Goal: Navigation & Orientation: Find specific page/section

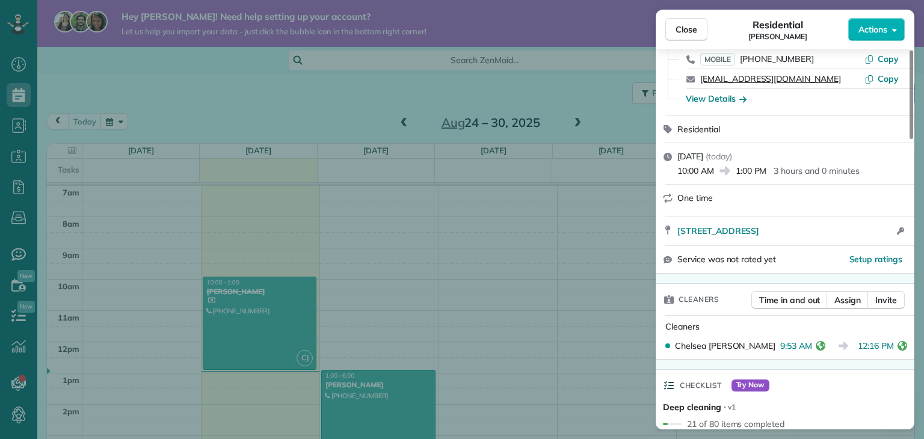
scroll to position [120, 0]
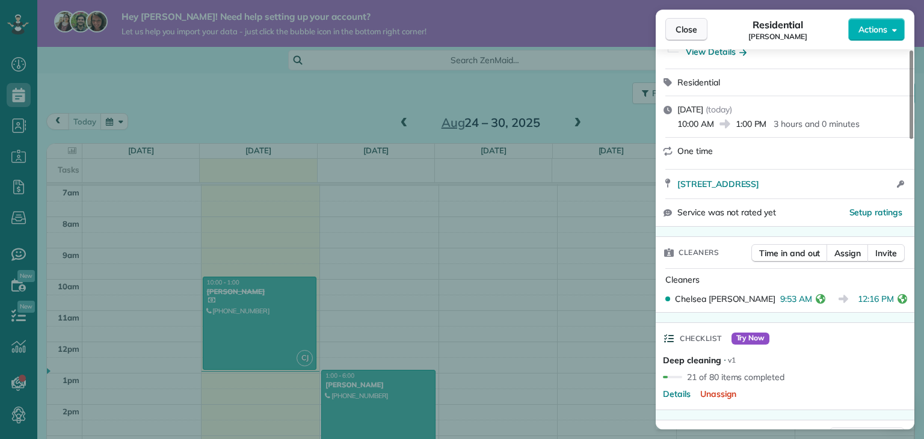
click at [681, 34] on span "Close" at bounding box center [687, 29] width 22 height 12
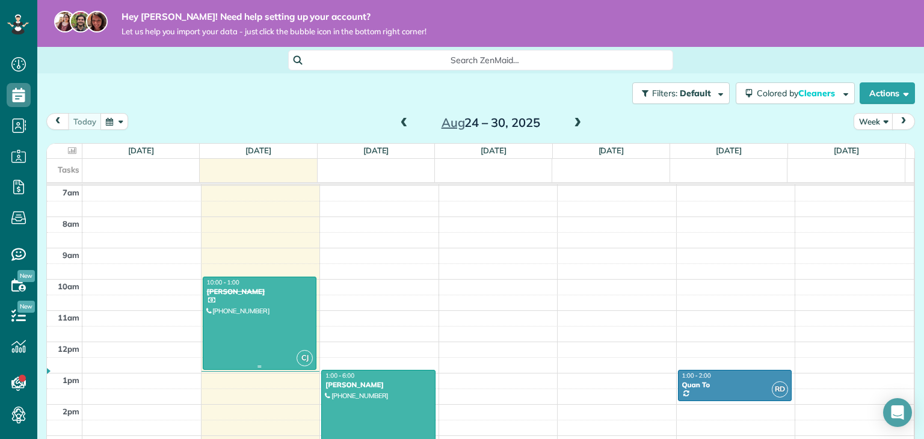
click at [254, 330] on div at bounding box center [259, 323] width 113 height 92
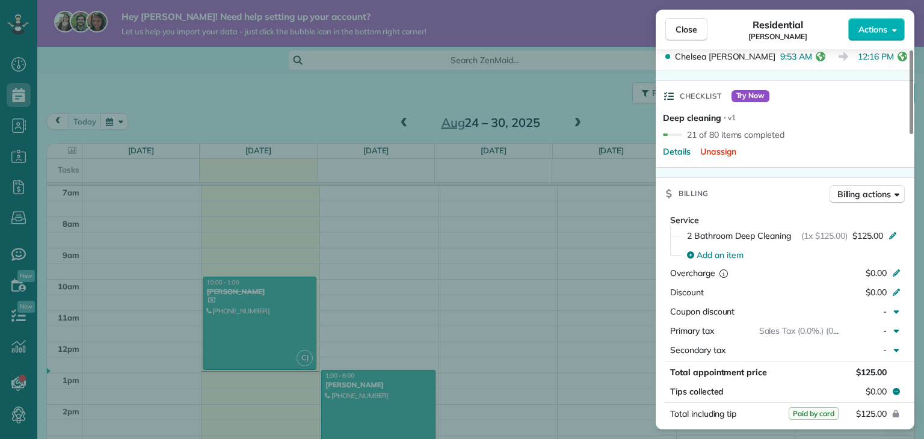
scroll to position [545, 0]
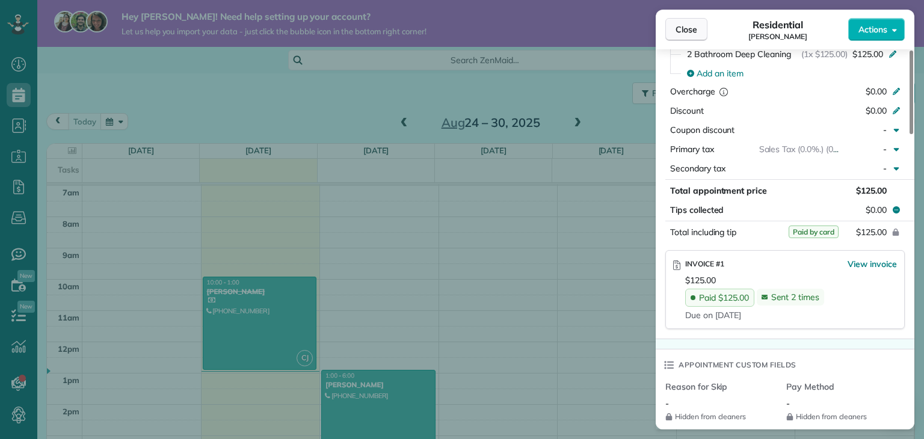
click at [681, 30] on span "Close" at bounding box center [687, 29] width 22 height 12
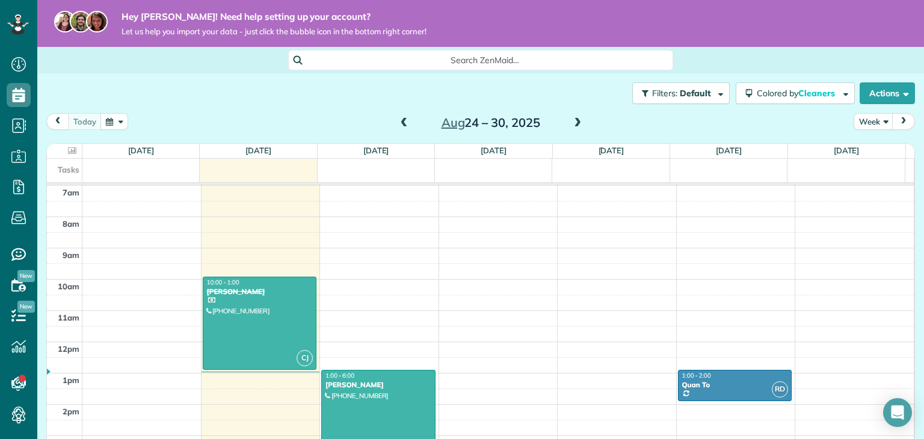
scroll to position [338, 0]
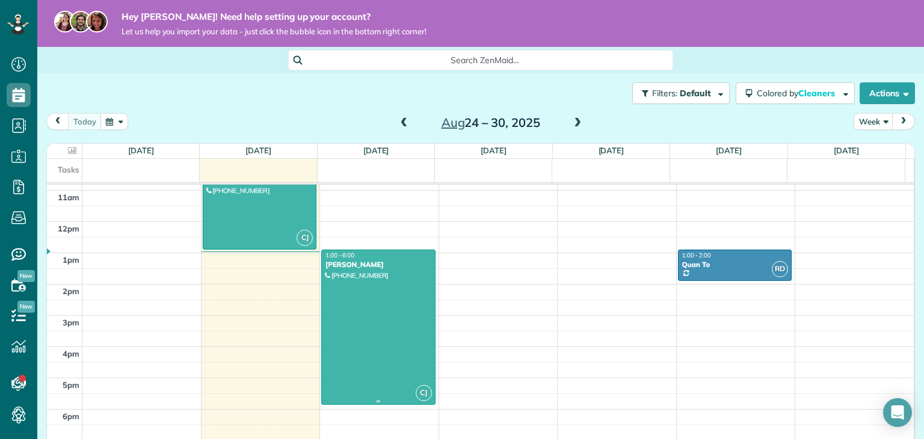
click at [380, 294] on div at bounding box center [378, 327] width 113 height 154
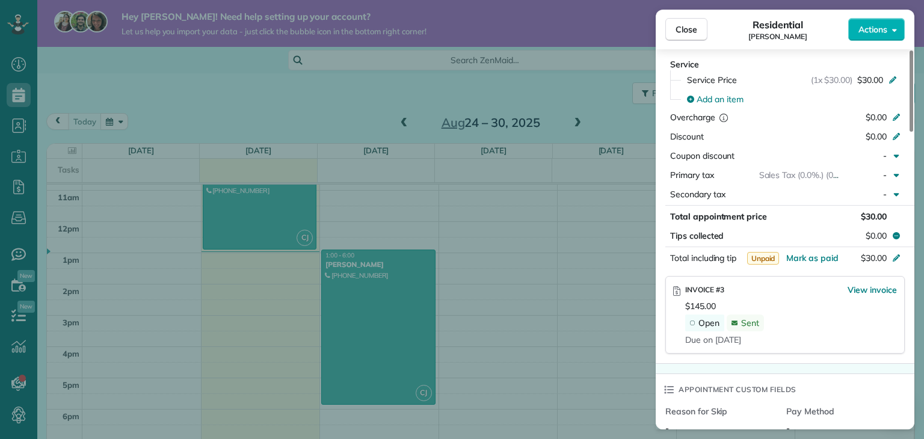
scroll to position [484, 0]
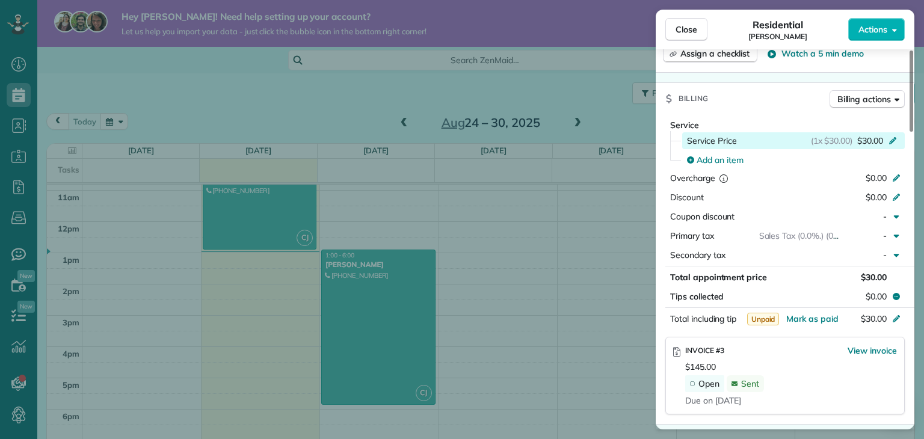
click at [737, 146] on div "Service Price (1x $30.00) $30.00" at bounding box center [794, 141] width 214 height 12
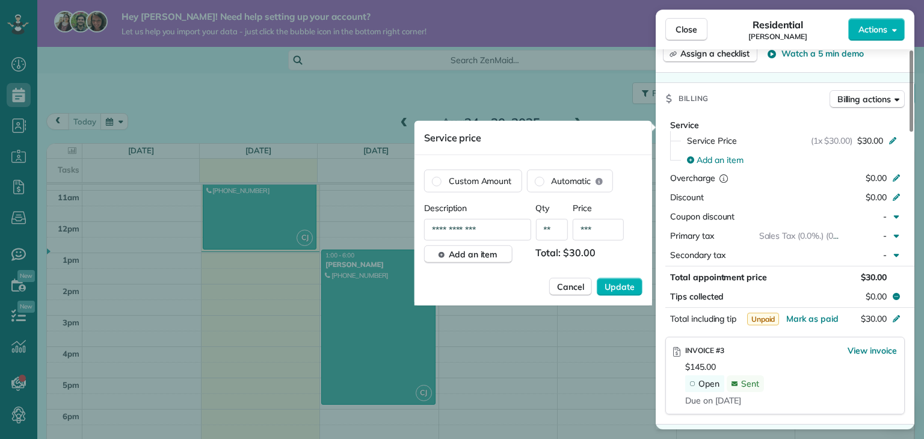
click at [484, 228] on input "**********" at bounding box center [477, 230] width 107 height 22
type input "*"
type input "*******"
click at [623, 281] on span "Update" at bounding box center [620, 287] width 30 height 12
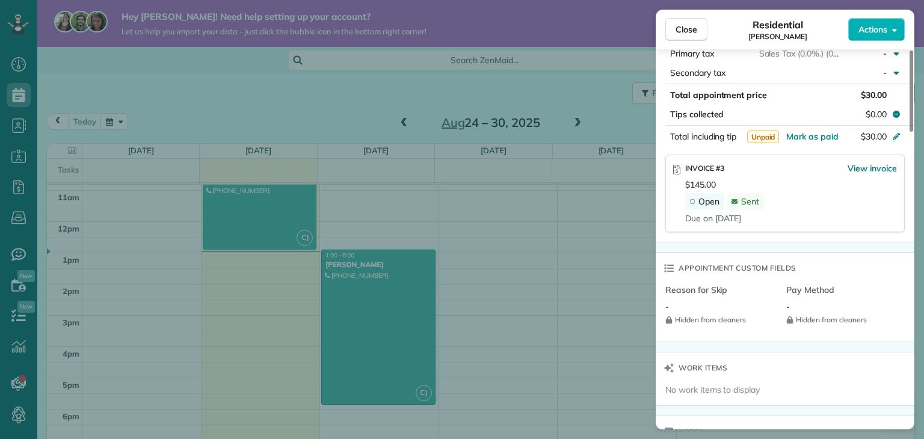
scroll to position [605, 0]
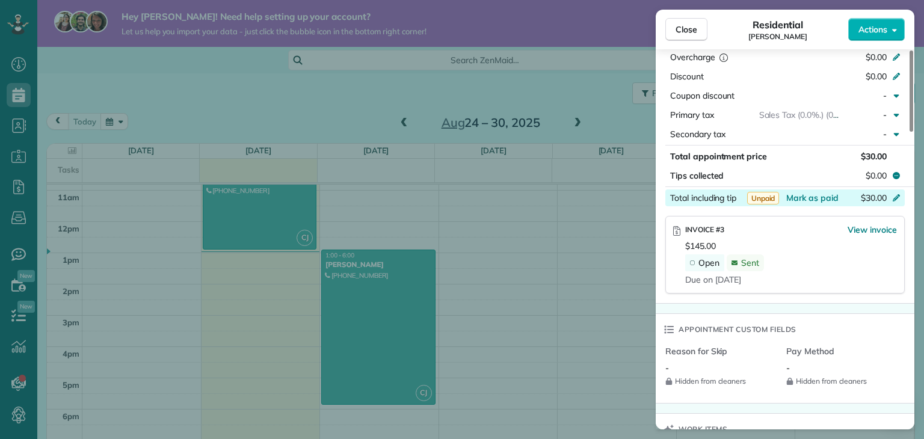
click at [893, 200] on icon at bounding box center [897, 197] width 10 height 10
click at [893, 200] on div "Hit ENTER to save ******" at bounding box center [873, 198] width 63 height 17
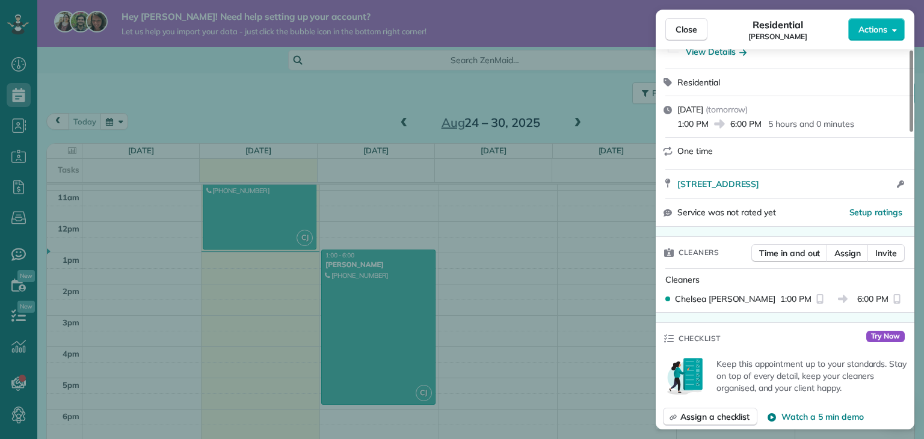
scroll to position [0, 0]
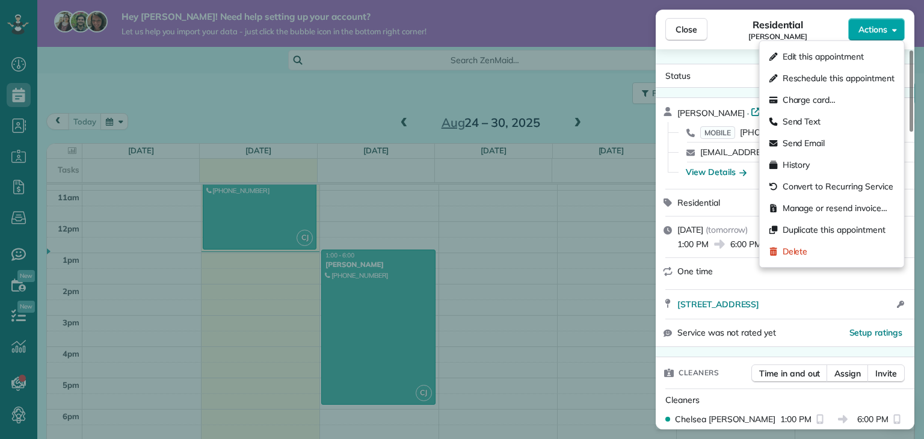
click at [883, 37] on button "Actions" at bounding box center [877, 29] width 57 height 23
click at [817, 210] on span "Manage or resend invoice…" at bounding box center [835, 208] width 105 height 12
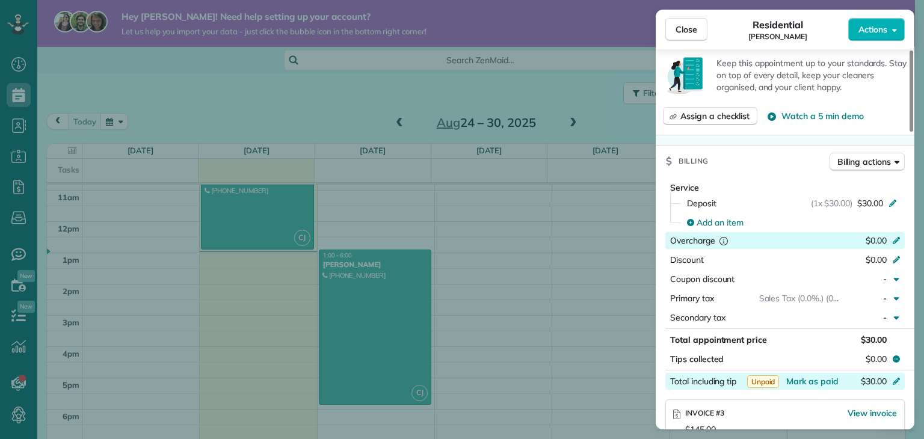
scroll to position [542, 0]
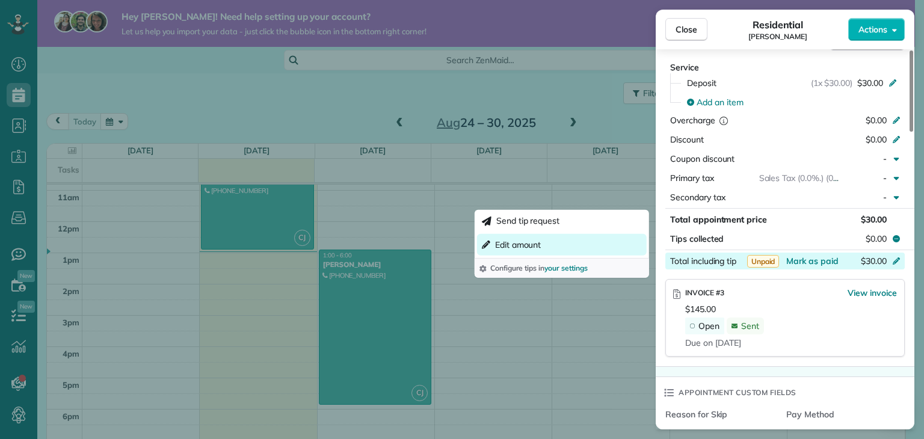
click at [535, 249] on span "Edit amount" at bounding box center [518, 245] width 46 height 12
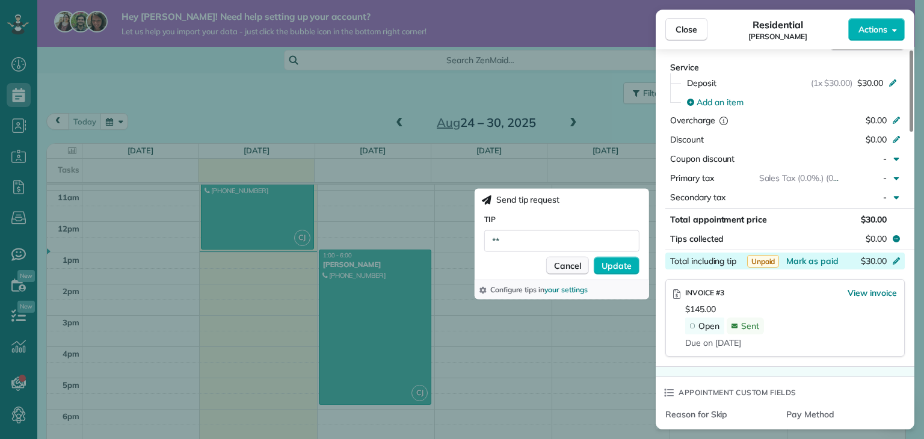
click at [568, 265] on span "Cancel" at bounding box center [567, 266] width 27 height 12
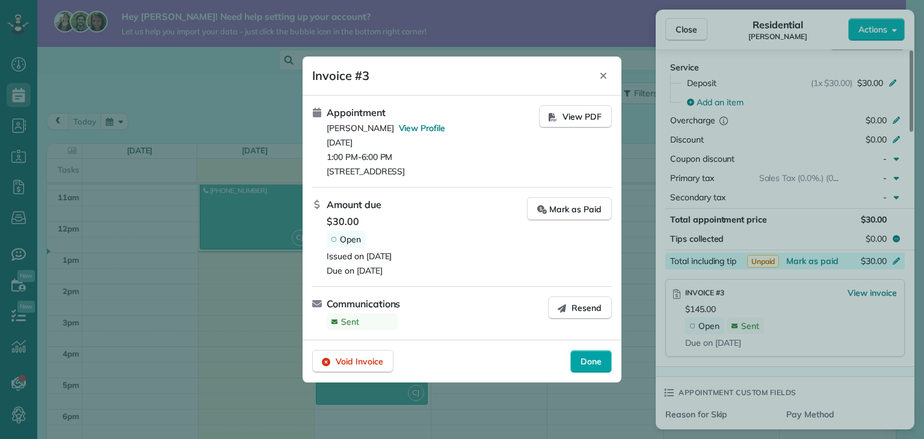
click at [587, 354] on div "Done" at bounding box center [591, 361] width 42 height 23
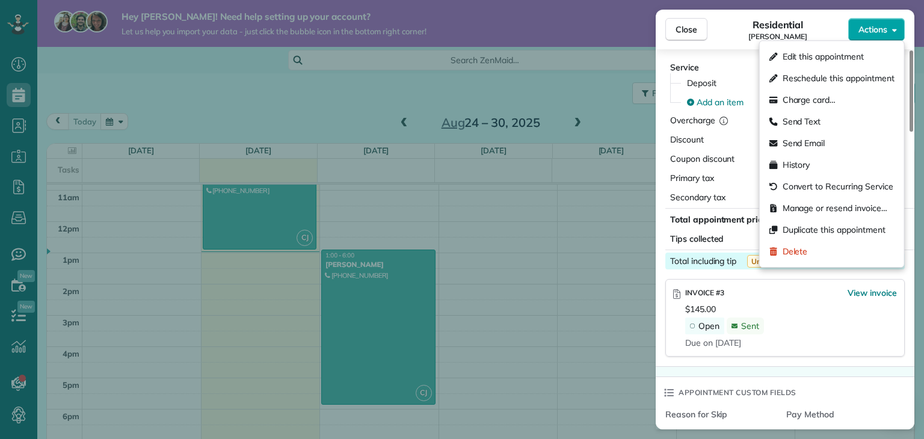
click at [878, 32] on span "Actions" at bounding box center [873, 29] width 29 height 12
click at [809, 210] on span "Manage or resend invoice…" at bounding box center [835, 208] width 105 height 12
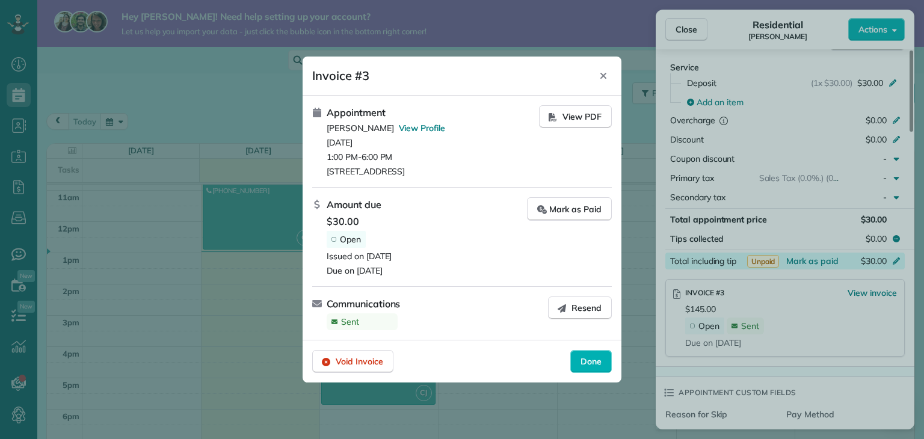
click at [332, 236] on div "Open" at bounding box center [346, 239] width 39 height 17
click at [562, 113] on button "View PDF" at bounding box center [575, 116] width 73 height 23
drag, startPoint x: 580, startPoint y: 308, endPoint x: 578, endPoint y: 320, distance: 12.7
click at [579, 308] on span "Resend" at bounding box center [587, 308] width 30 height 12
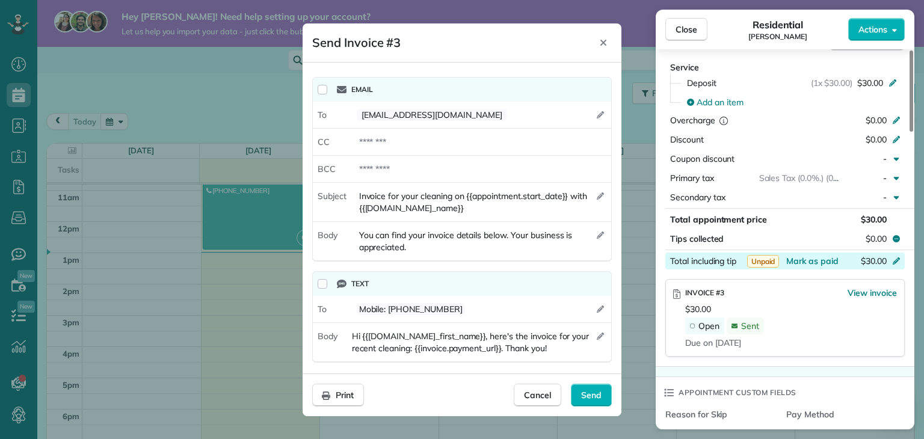
scroll to position [662, 0]
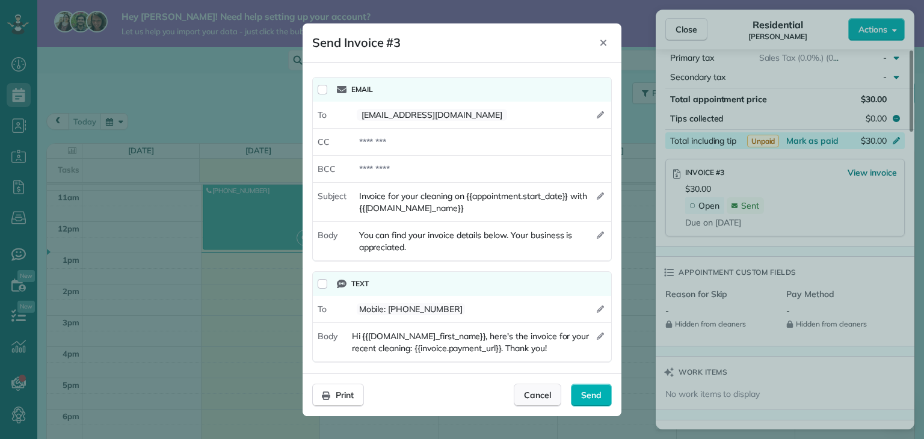
click at [532, 395] on span "Cancel" at bounding box center [537, 395] width 27 height 12
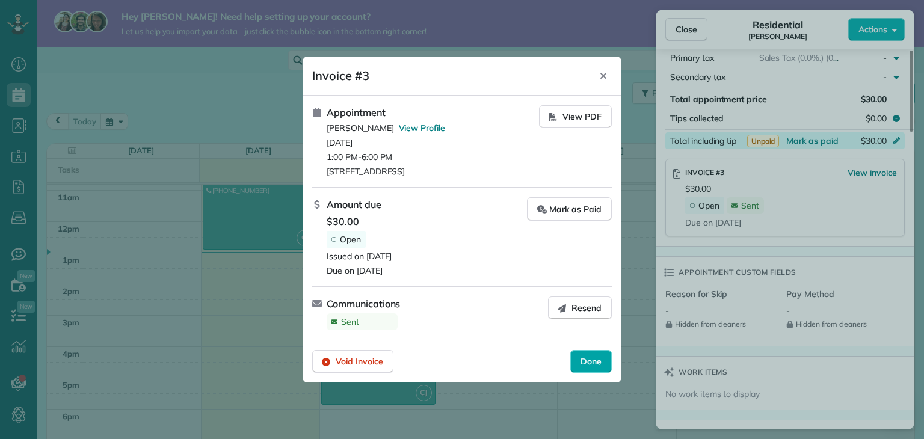
click at [594, 368] on div "Done" at bounding box center [591, 361] width 42 height 23
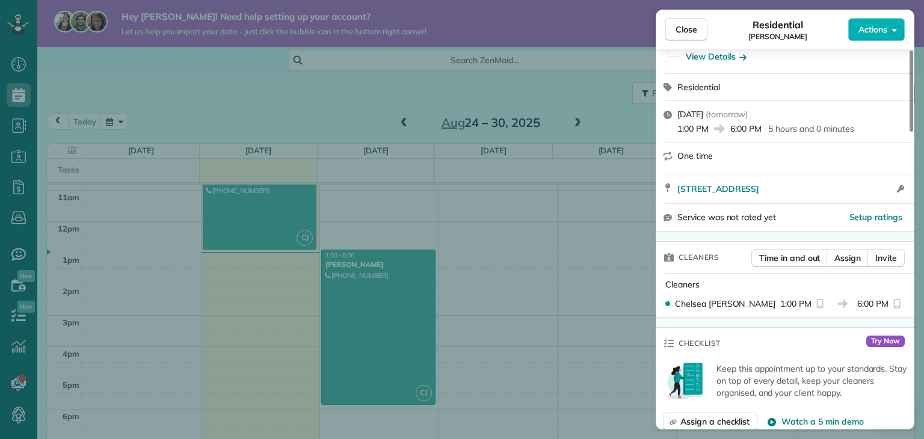
scroll to position [0, 0]
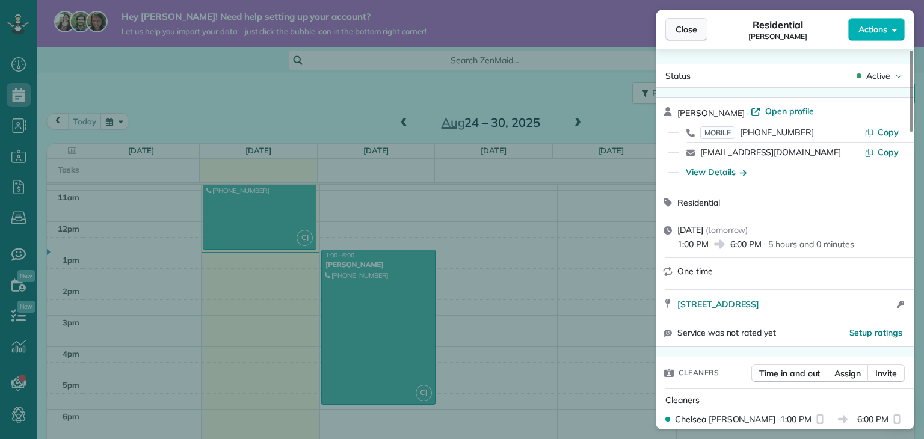
click at [689, 34] on span "Close" at bounding box center [687, 29] width 22 height 12
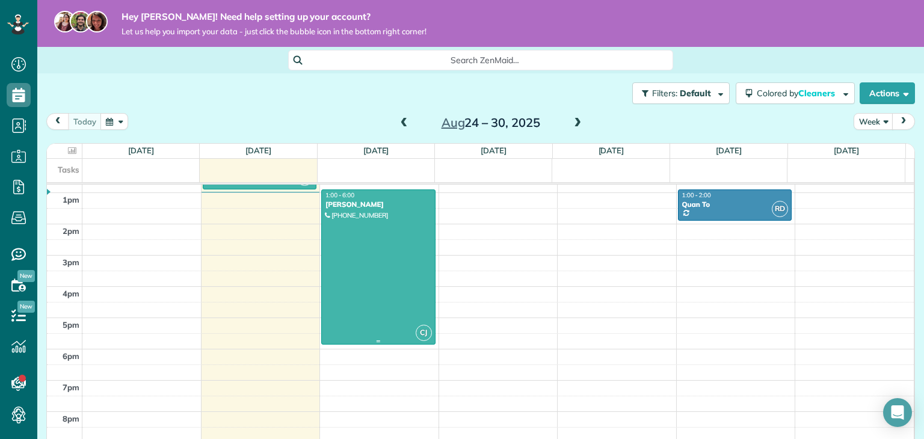
scroll to position [338, 0]
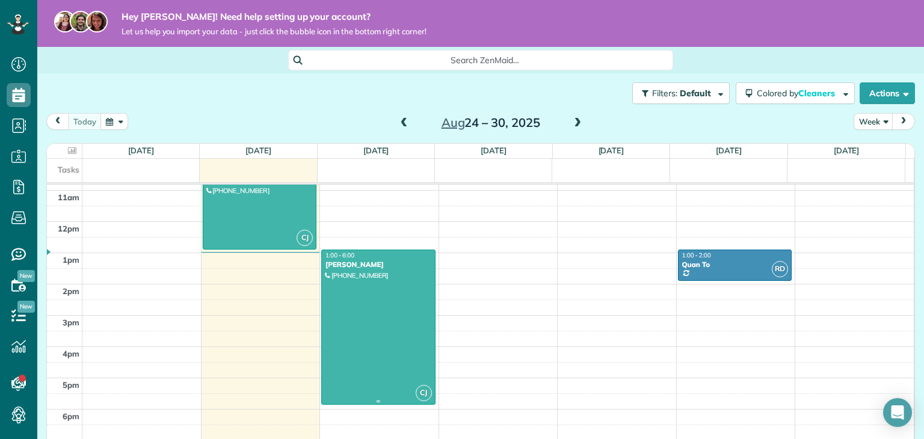
click at [385, 286] on div at bounding box center [378, 327] width 113 height 154
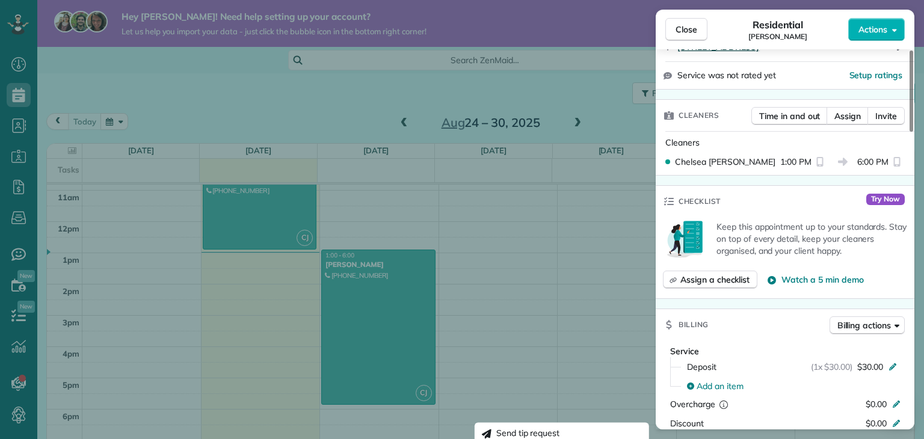
scroll to position [241, 0]
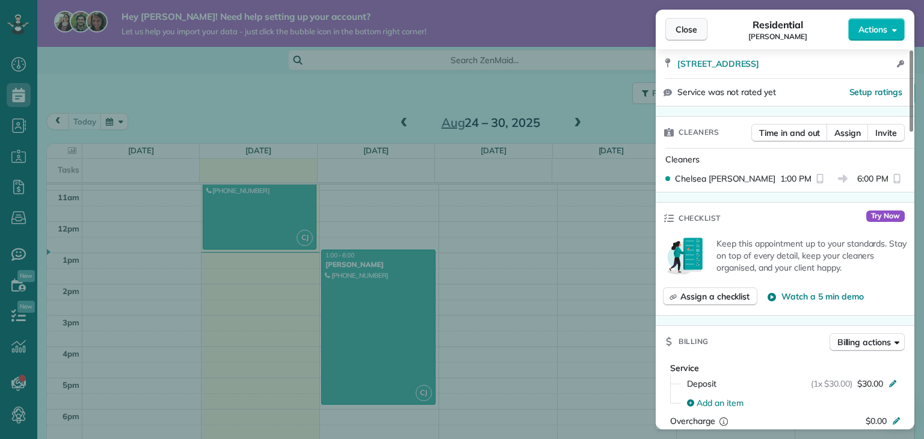
click at [688, 26] on span "Close" at bounding box center [687, 29] width 22 height 12
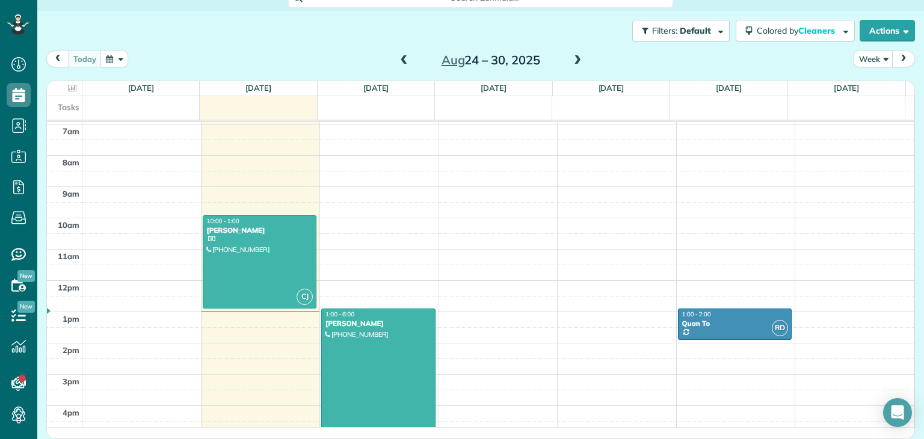
scroll to position [198, 0]
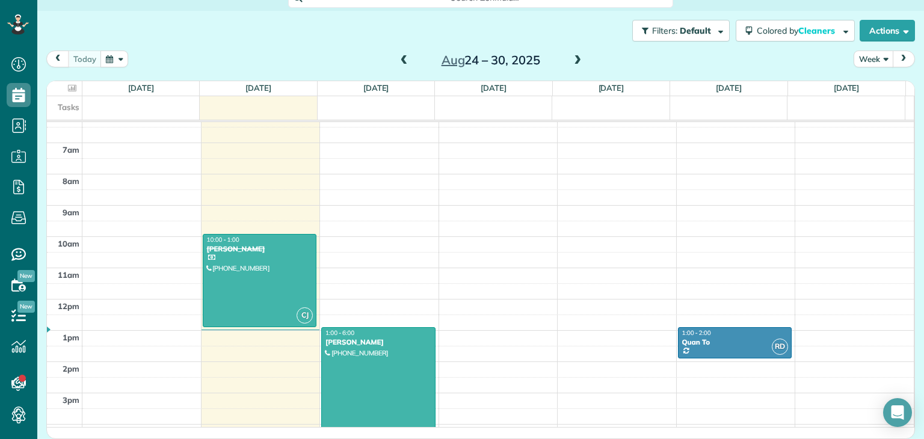
click at [862, 60] on button "Week" at bounding box center [874, 59] width 40 height 16
click at [868, 137] on link "Month" at bounding box center [902, 135] width 95 height 24
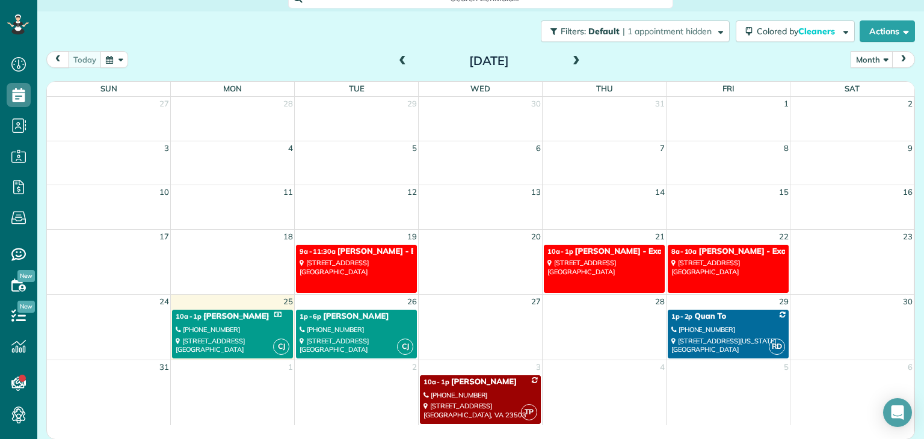
scroll to position [63, 0]
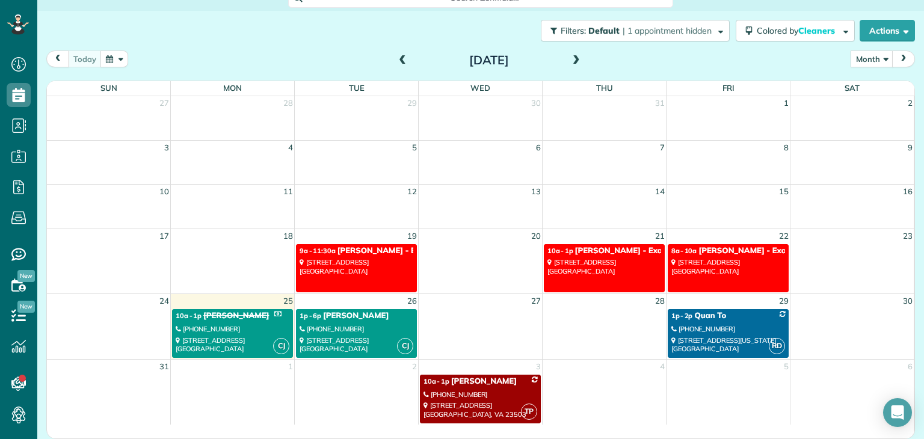
click at [572, 61] on span at bounding box center [576, 60] width 13 height 11
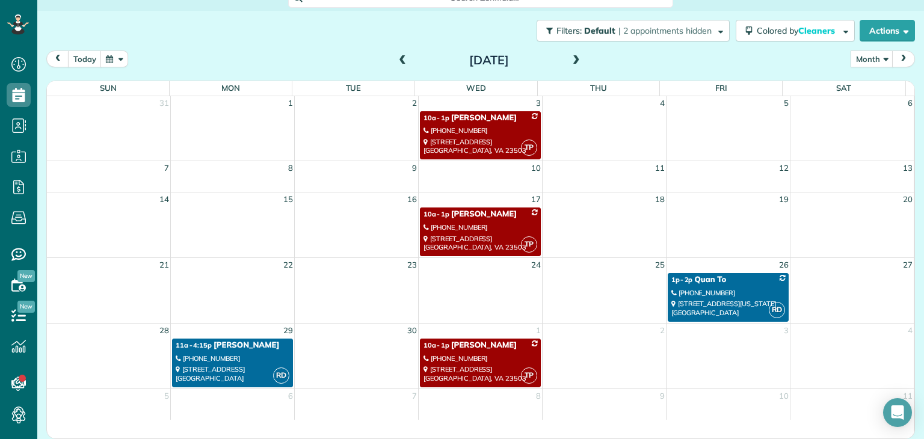
click at [399, 63] on span at bounding box center [402, 60] width 13 height 11
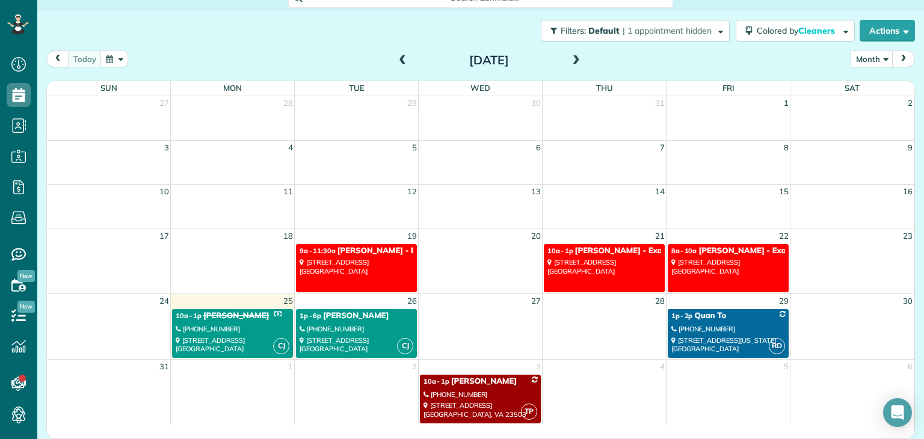
click at [574, 58] on span at bounding box center [576, 60] width 13 height 11
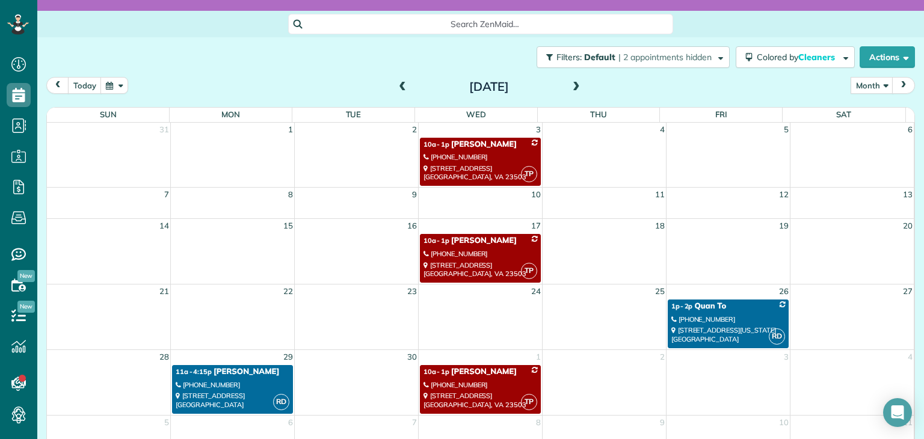
scroll to position [0, 0]
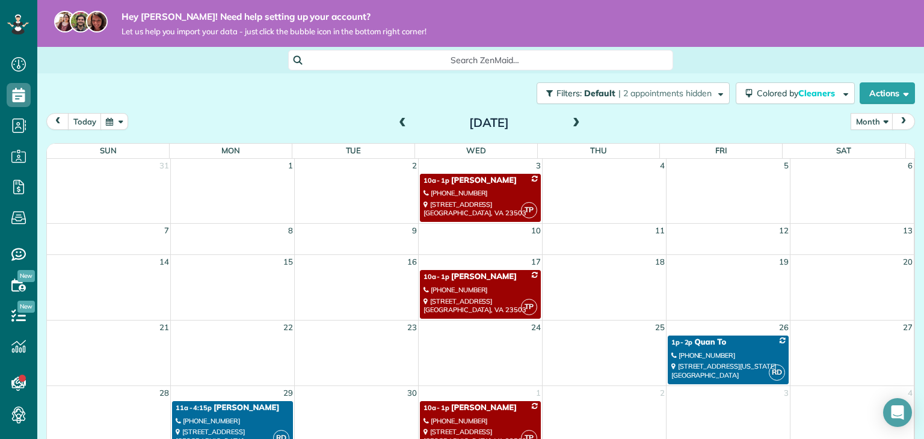
click at [397, 121] on span at bounding box center [402, 123] width 13 height 11
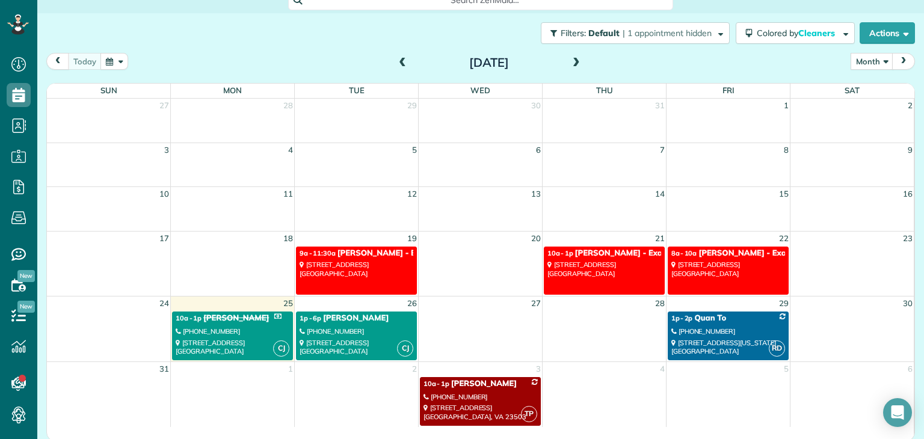
scroll to position [63, 0]
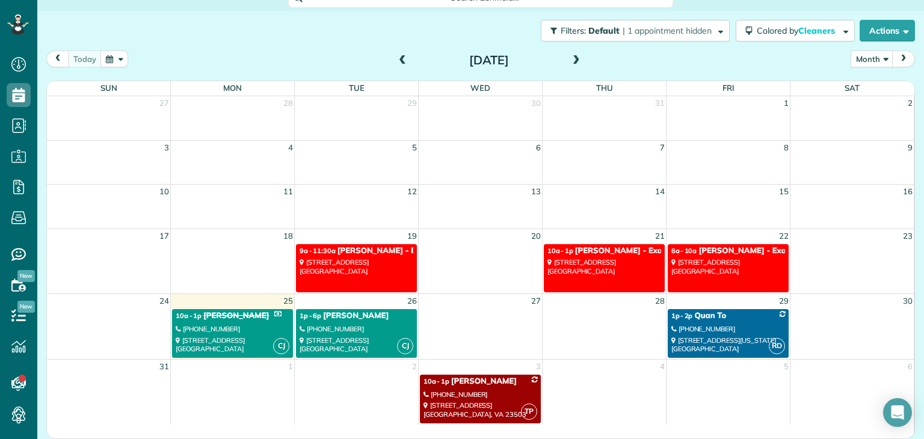
click at [465, 391] on div "[PHONE_NUMBER]" at bounding box center [481, 395] width 114 height 8
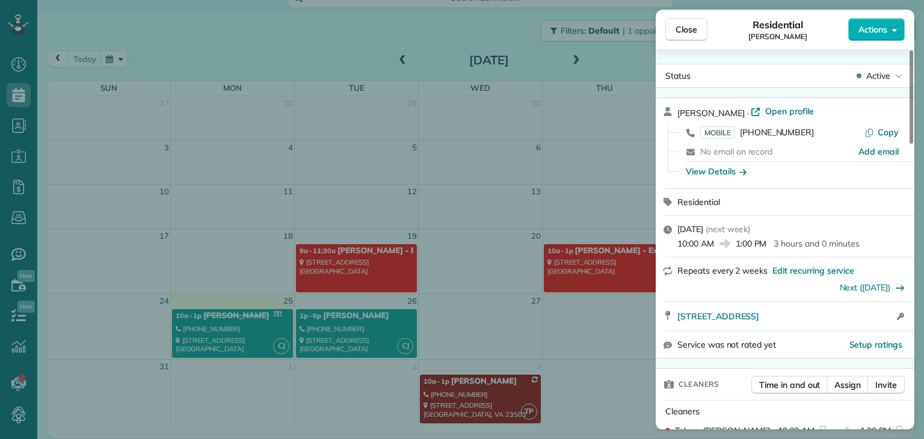
click at [345, 342] on div "Close Residential [PERSON_NAME] Actions Status Active [PERSON_NAME] · Open prof…" at bounding box center [462, 219] width 924 height 439
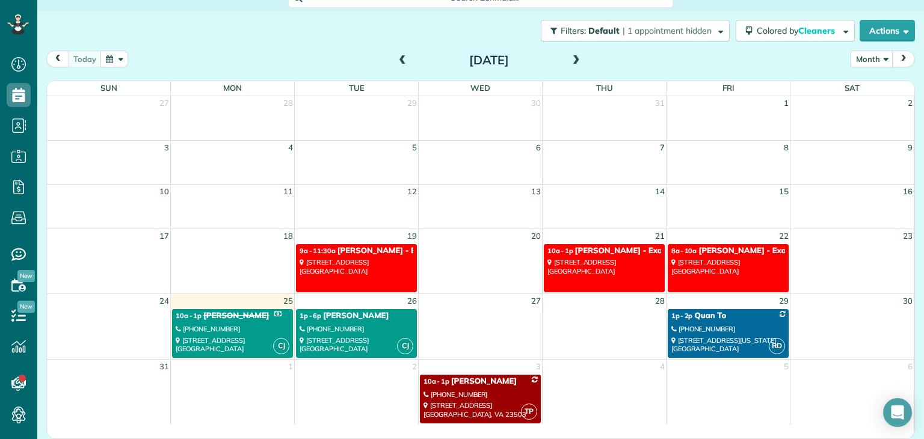
click at [247, 336] on div "[STREET_ADDRESS]" at bounding box center [233, 344] width 114 height 17
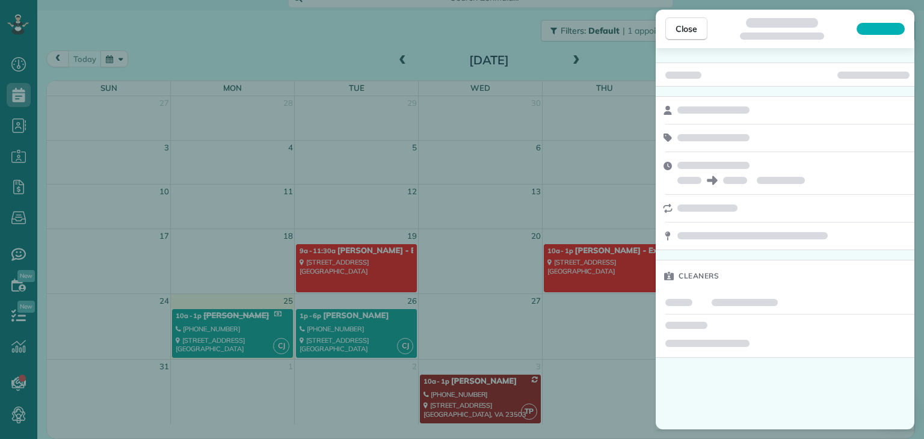
click at [335, 333] on div "Close Cleaners" at bounding box center [462, 219] width 924 height 439
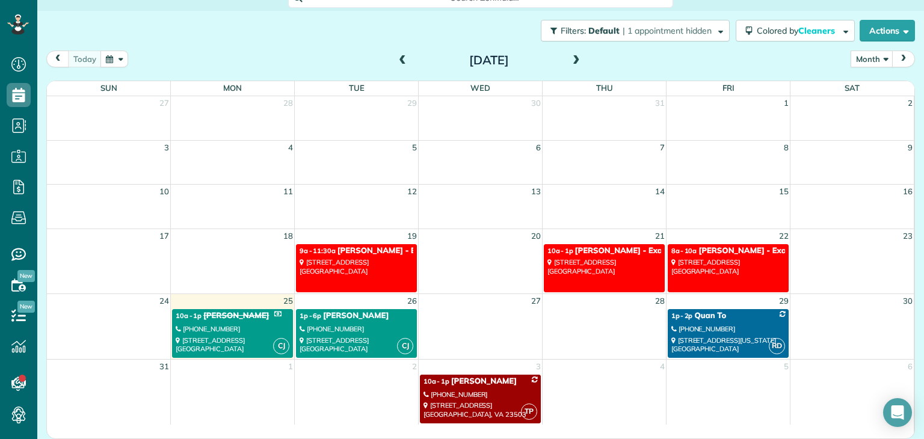
click at [441, 381] on span "10a - 1p" at bounding box center [437, 381] width 26 height 8
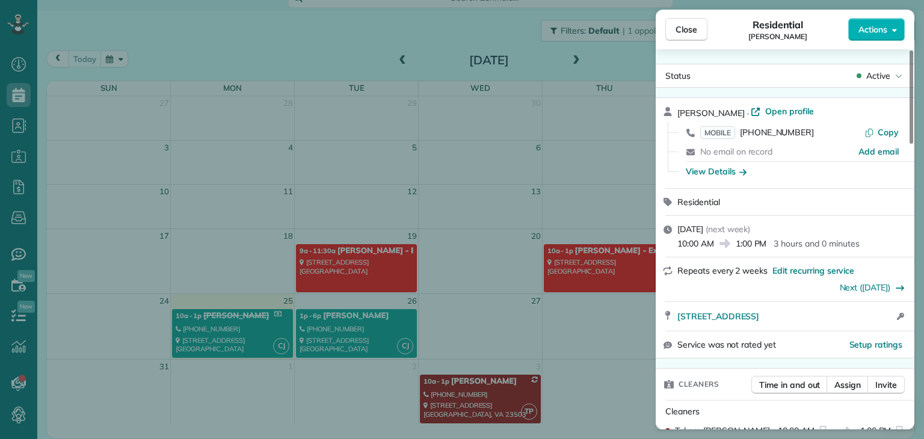
click at [355, 321] on div "Close Residential [PERSON_NAME] Actions Status Active [PERSON_NAME] · Open prof…" at bounding box center [462, 219] width 924 height 439
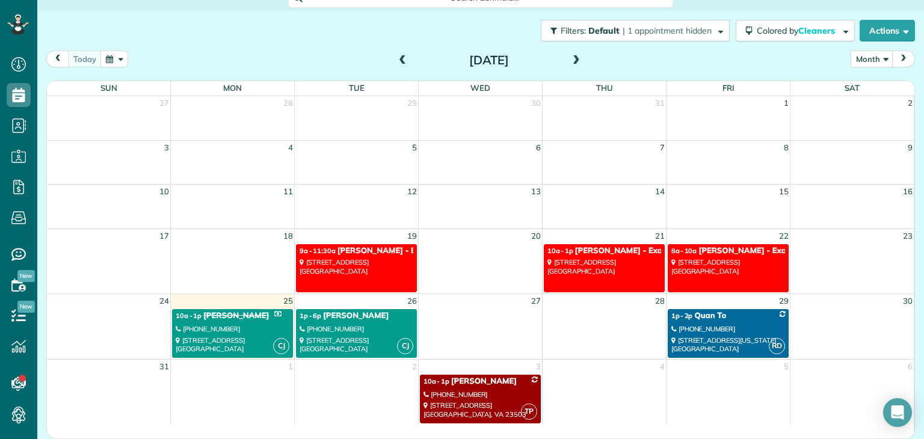
click at [364, 315] on div "1p - 6p [PERSON_NAME]" at bounding box center [357, 316] width 114 height 10
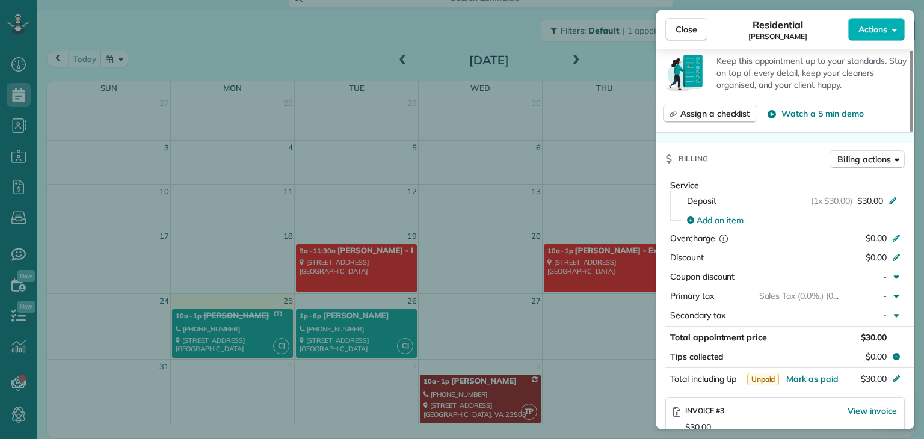
scroll to position [545, 0]
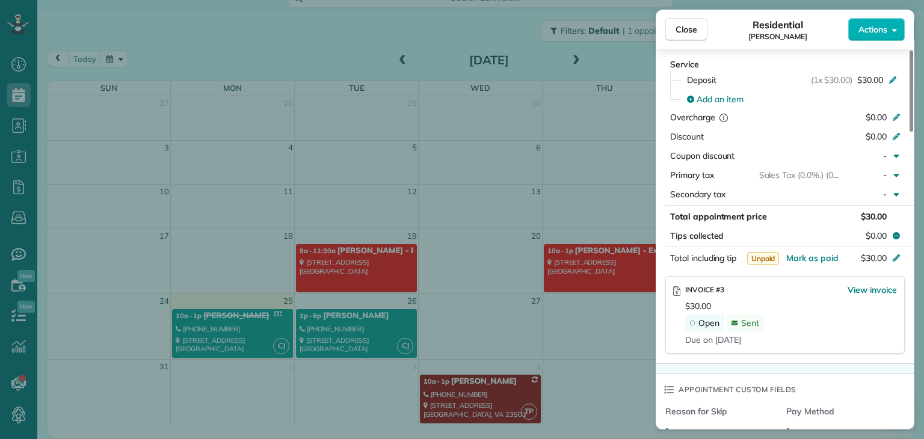
click at [747, 328] on span "Sent" at bounding box center [750, 323] width 18 height 11
click at [861, 292] on span "View invoice" at bounding box center [872, 290] width 49 height 12
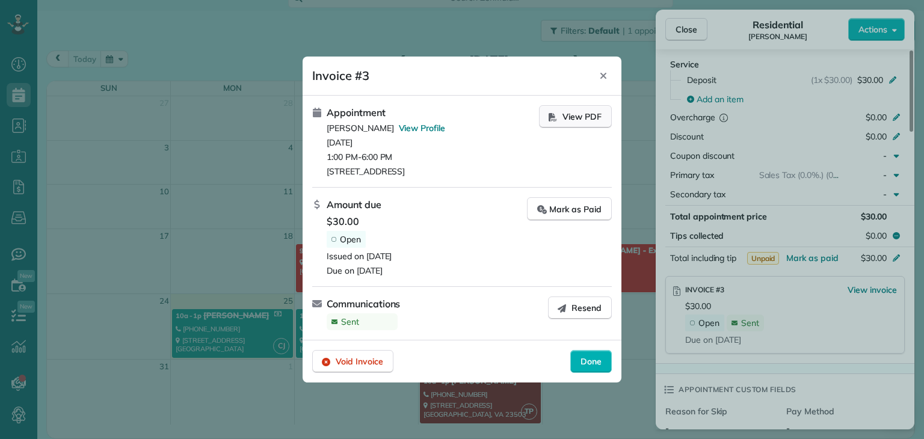
click at [574, 113] on span "View PDF" at bounding box center [582, 117] width 39 height 12
click at [587, 359] on span "Done" at bounding box center [591, 362] width 21 height 12
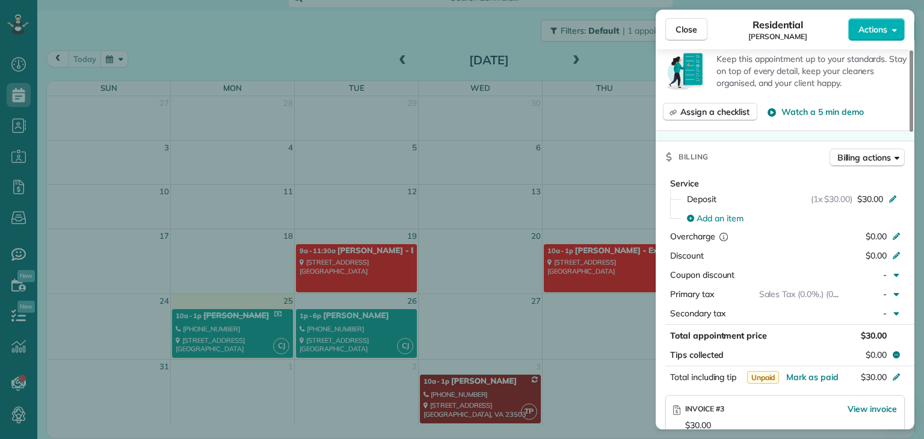
scroll to position [365, 0]
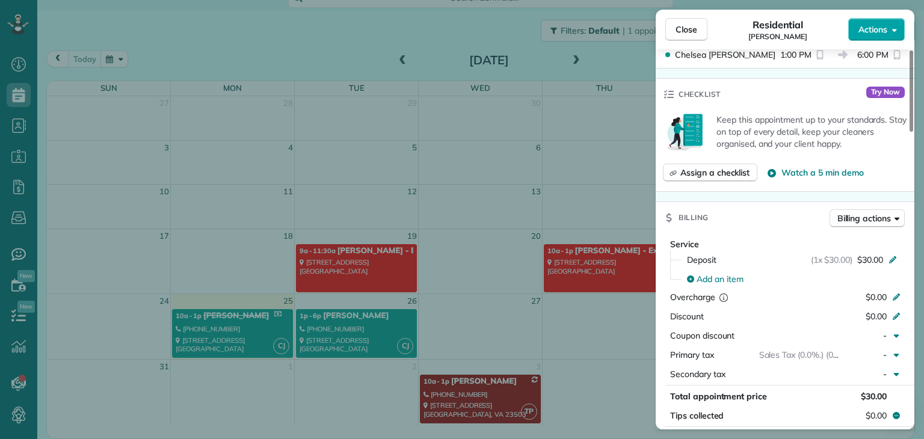
click at [866, 28] on span "Actions" at bounding box center [873, 29] width 29 height 12
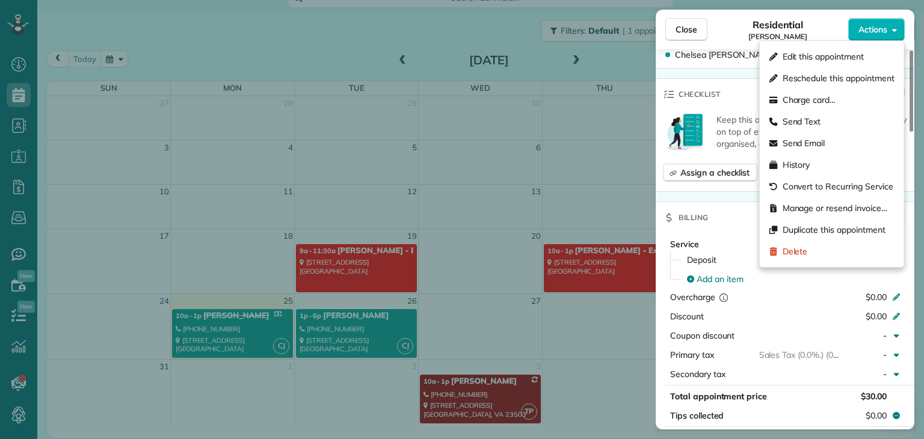
click at [441, 17] on div "Close Residential [PERSON_NAME] Actions Status Active [PERSON_NAME] · Open prof…" at bounding box center [462, 219] width 924 height 439
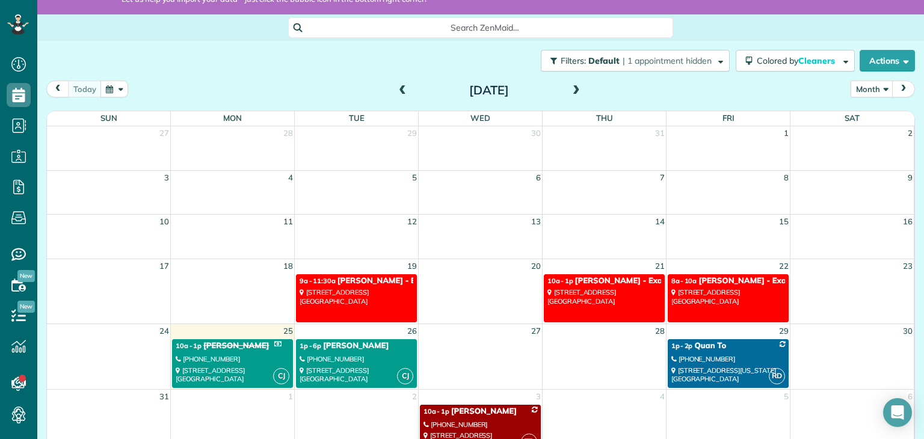
scroll to position [63, 0]
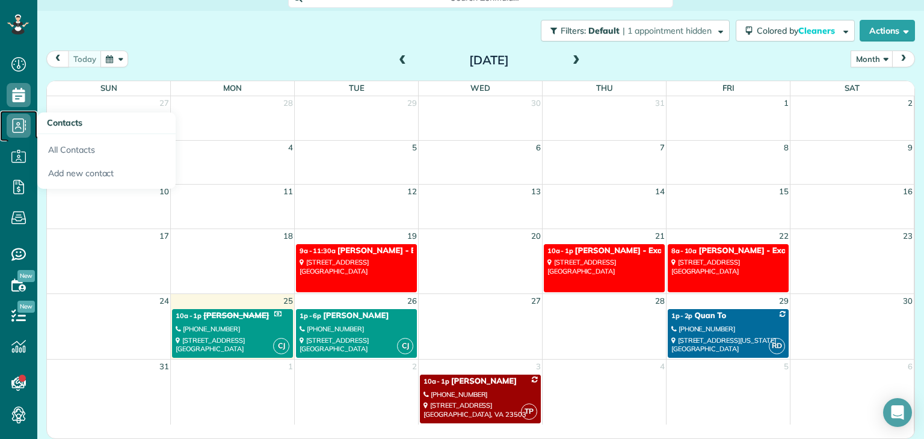
click at [24, 126] on icon at bounding box center [19, 126] width 24 height 24
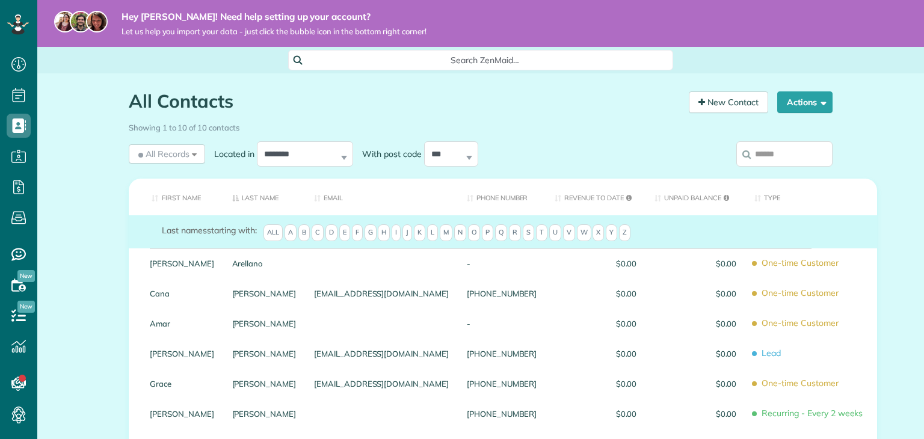
scroll to position [5, 5]
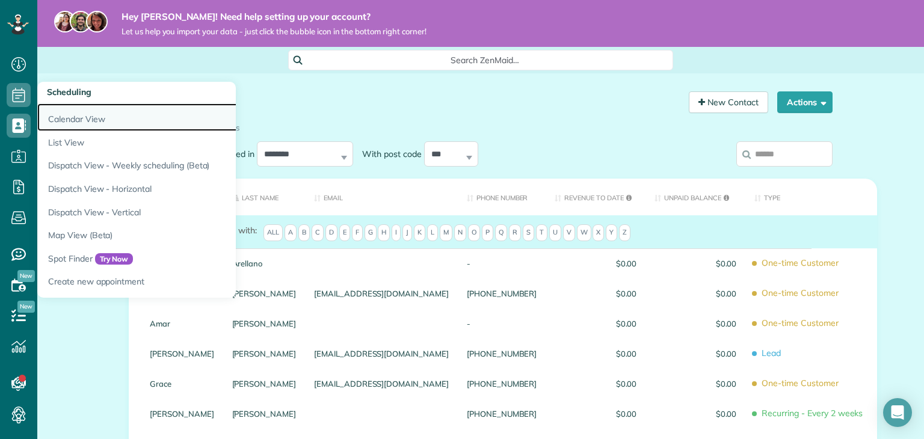
click at [70, 113] on link "Calendar View" at bounding box center [187, 118] width 301 height 28
